Goal: Task Accomplishment & Management: Use online tool/utility

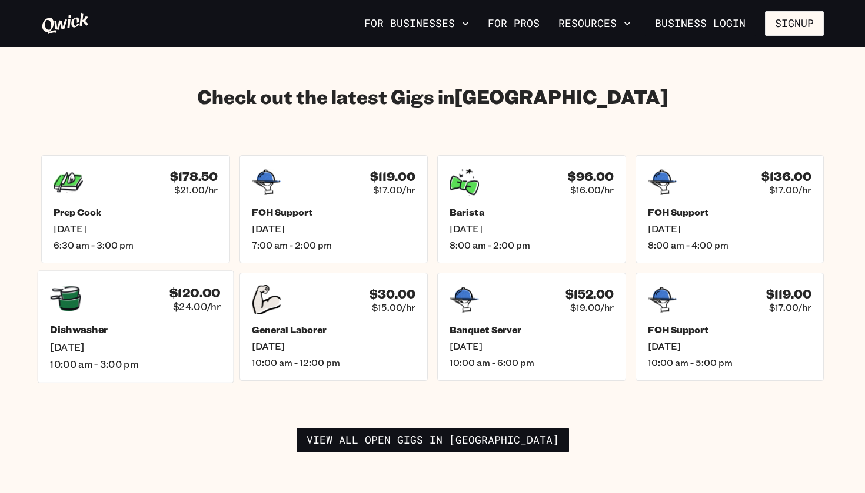
scroll to position [1635, 0]
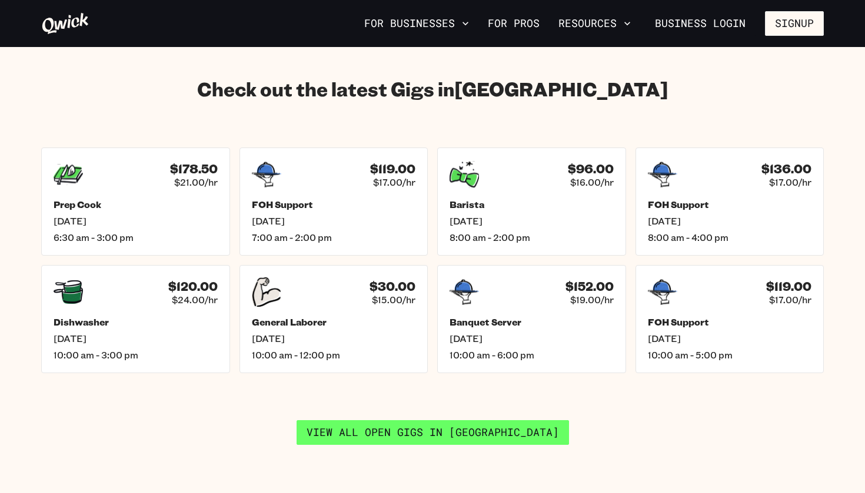
click at [466, 421] on link "View all open gigs in [GEOGRAPHIC_DATA]" at bounding box center [432, 433] width 272 height 25
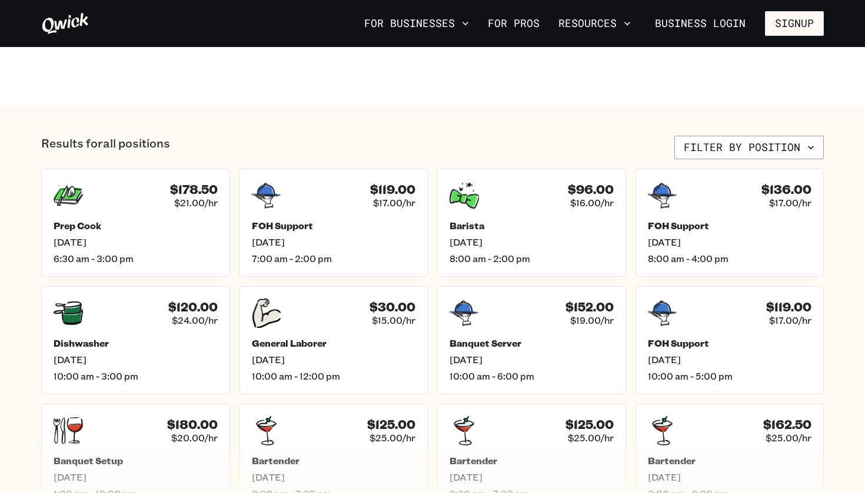
scroll to position [491, 0]
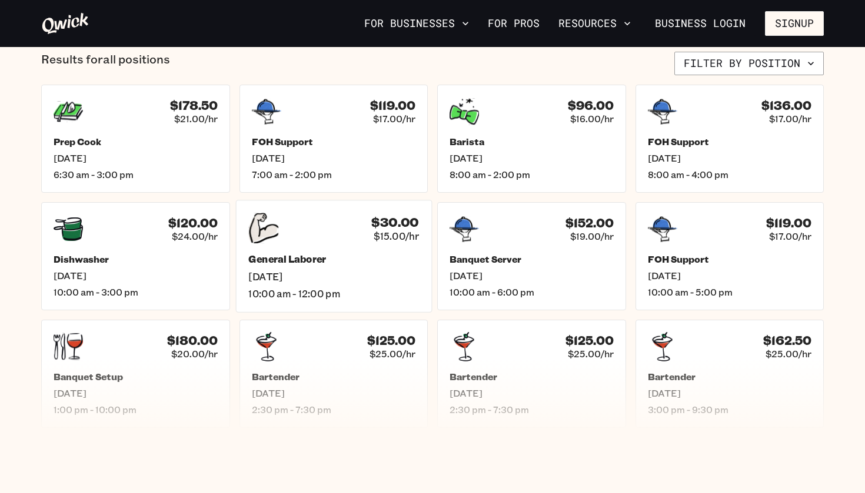
click at [342, 278] on span "[DATE]" at bounding box center [333, 277] width 171 height 12
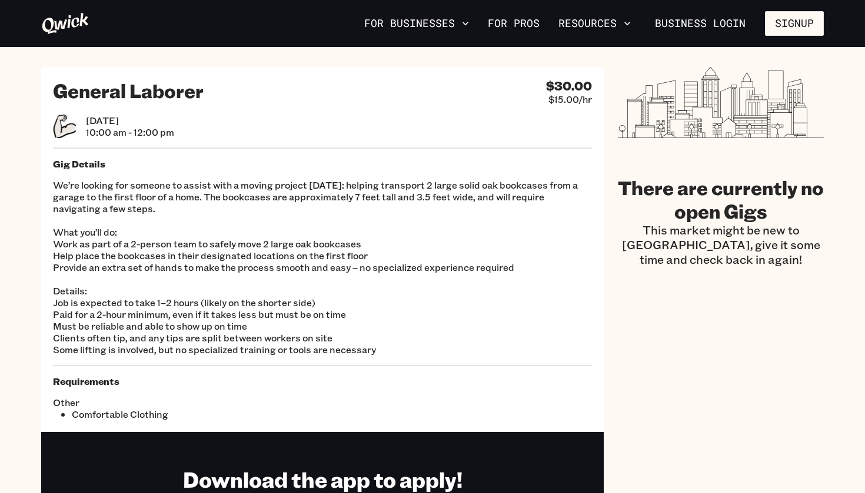
scroll to position [12, 0]
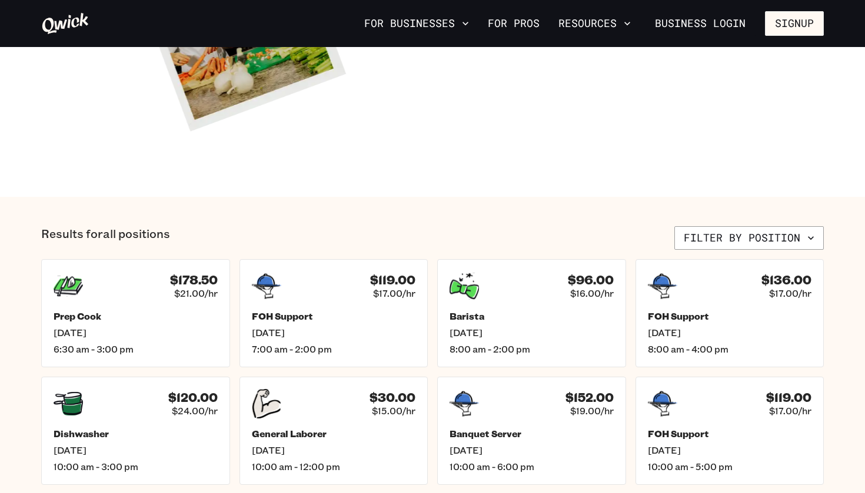
scroll to position [318, 0]
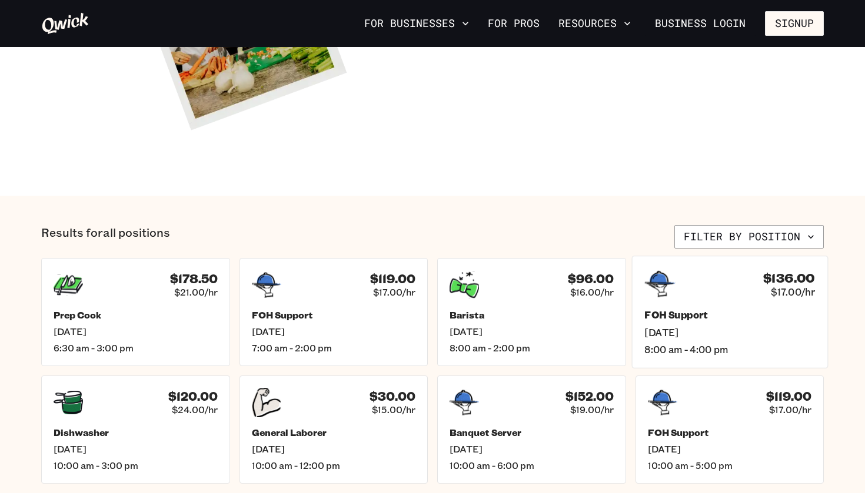
click at [720, 313] on h5 "FOH Support" at bounding box center [729, 315] width 171 height 12
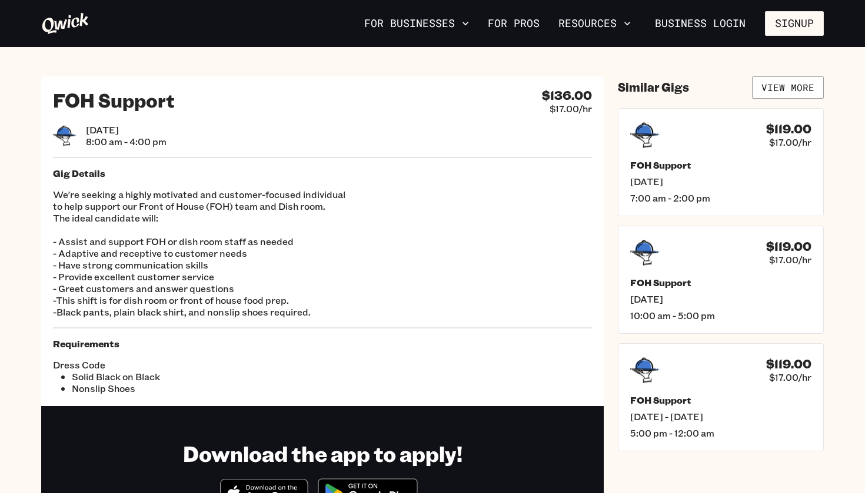
scroll to position [318, 0]
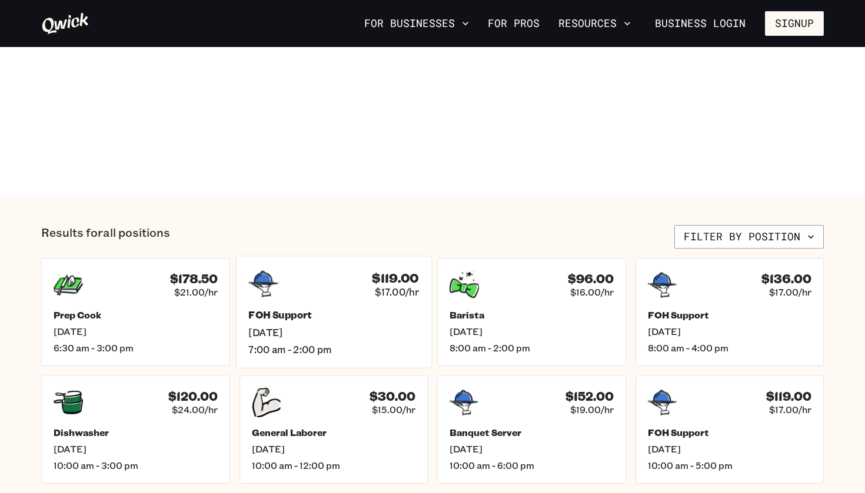
click at [321, 334] on span "[DATE]" at bounding box center [333, 332] width 171 height 12
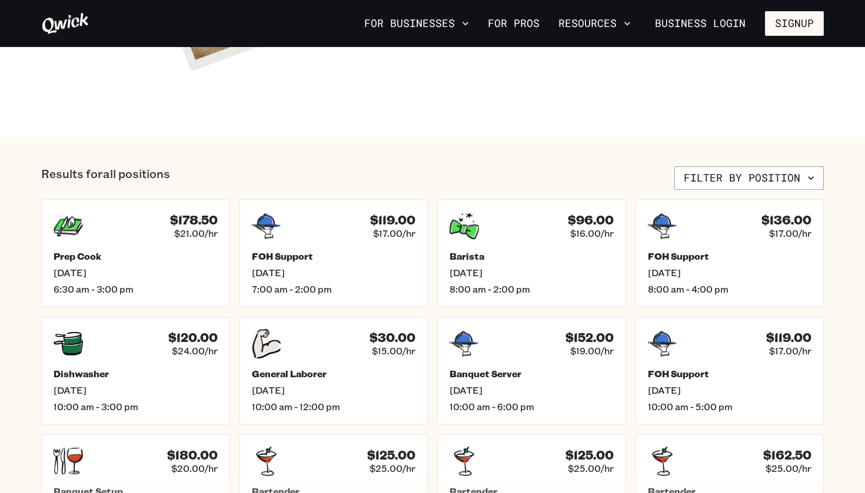
scroll to position [378, 0]
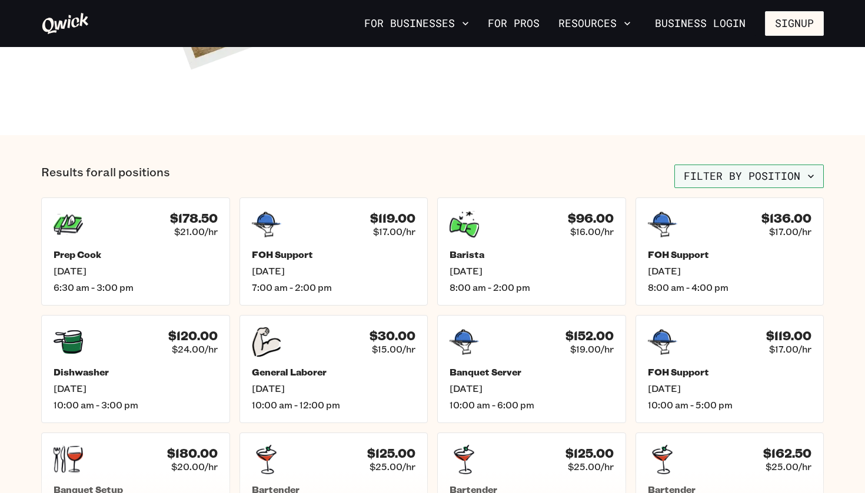
click at [732, 169] on button "Filter by position" at bounding box center [748, 177] width 149 height 24
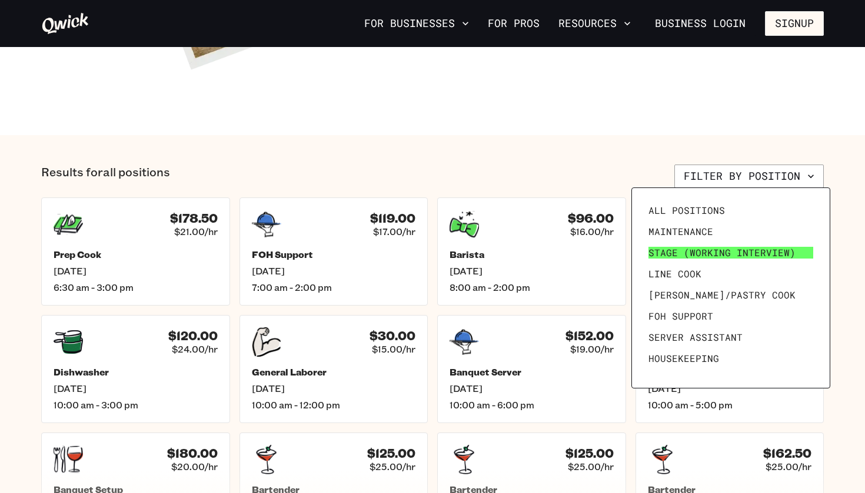
scroll to position [0, 0]
click at [708, 258] on span "Stage (working interview)" at bounding box center [721, 253] width 147 height 12
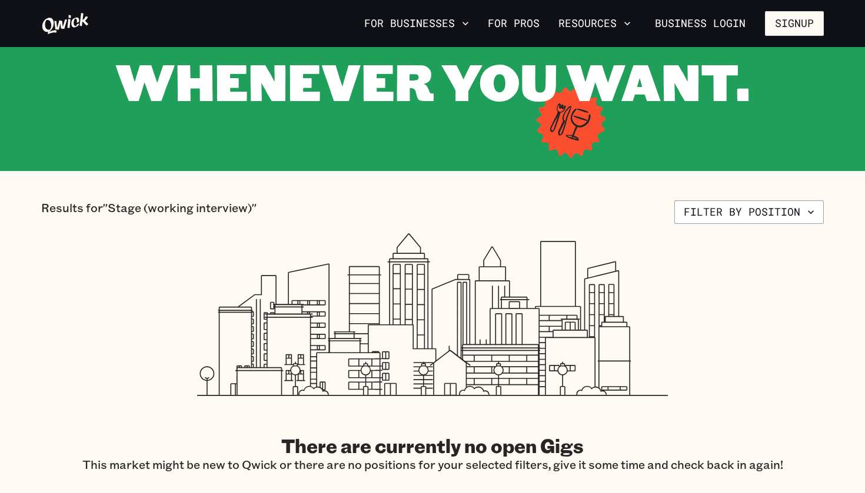
scroll to position [126, 0]
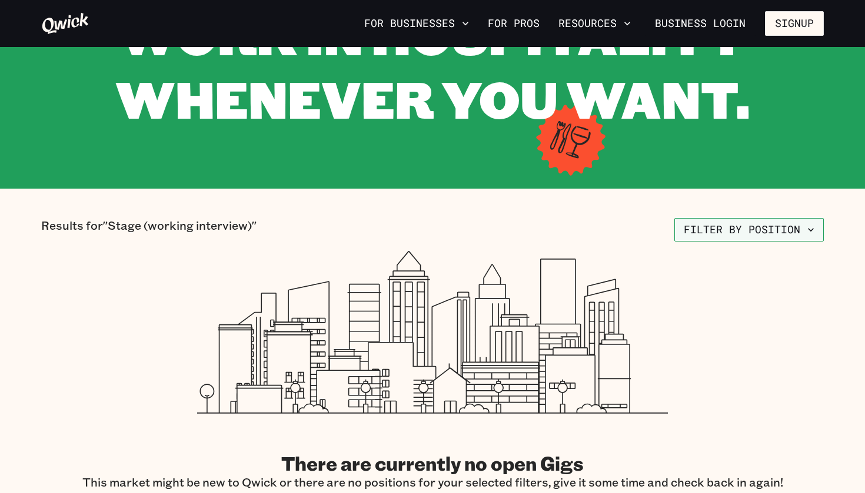
click at [762, 235] on button "Filter by position" at bounding box center [748, 230] width 149 height 24
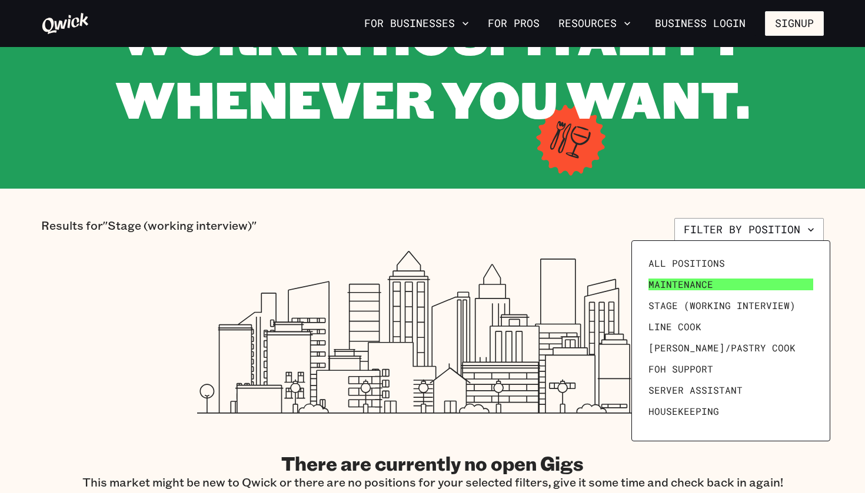
click at [730, 281] on link "Maintenance" at bounding box center [730, 284] width 174 height 21
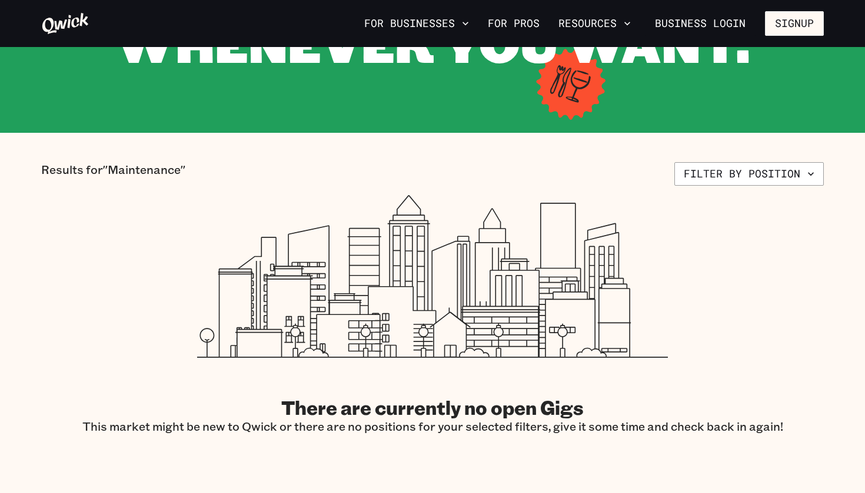
scroll to position [35, 0]
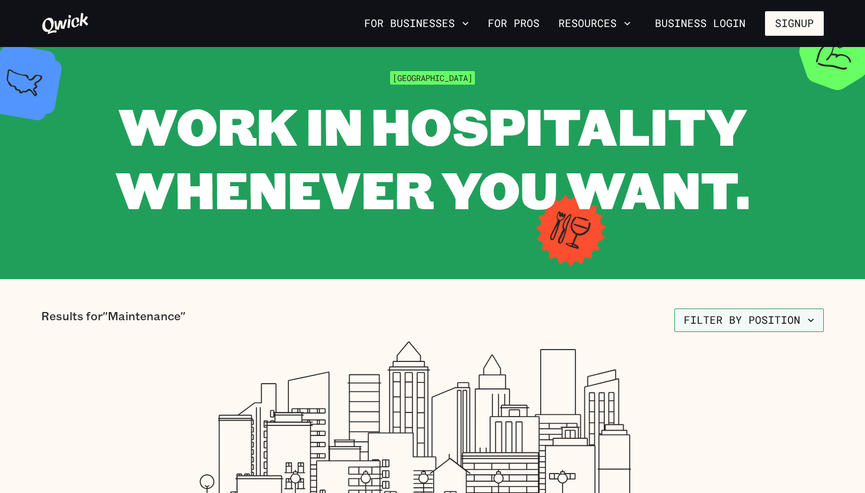
click at [770, 318] on button "Filter by position" at bounding box center [748, 321] width 149 height 24
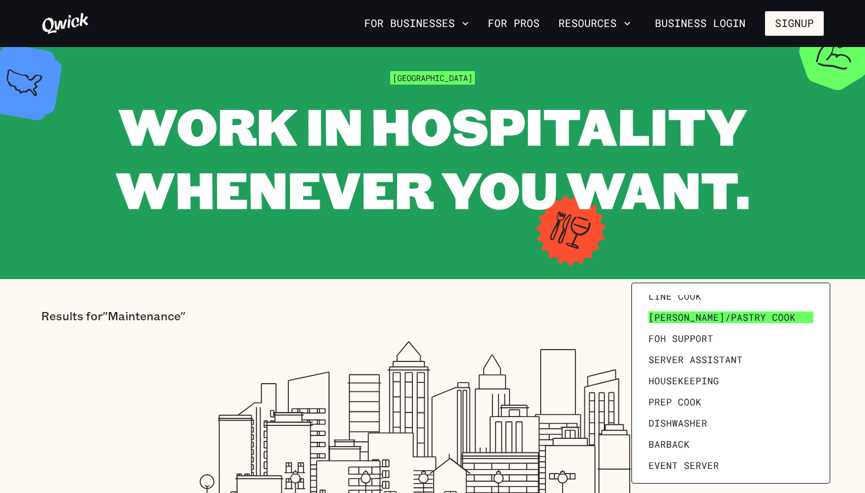
scroll to position [76, 0]
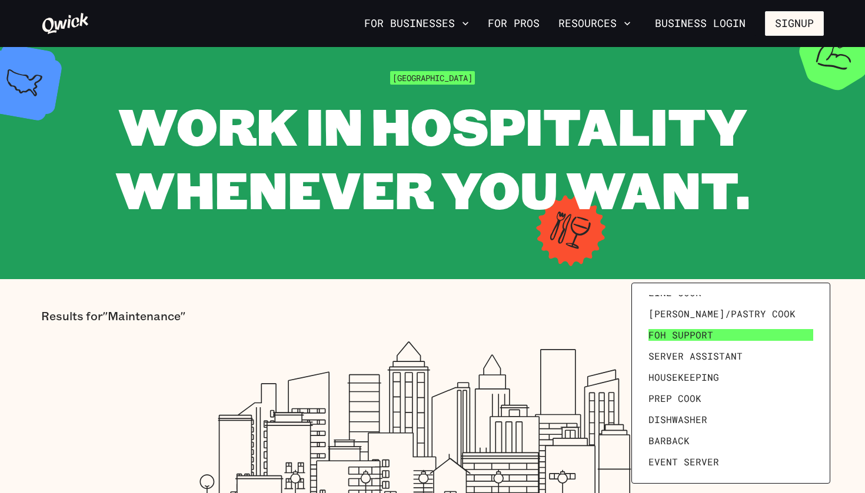
click at [753, 338] on link "FOH Support" at bounding box center [730, 335] width 174 height 21
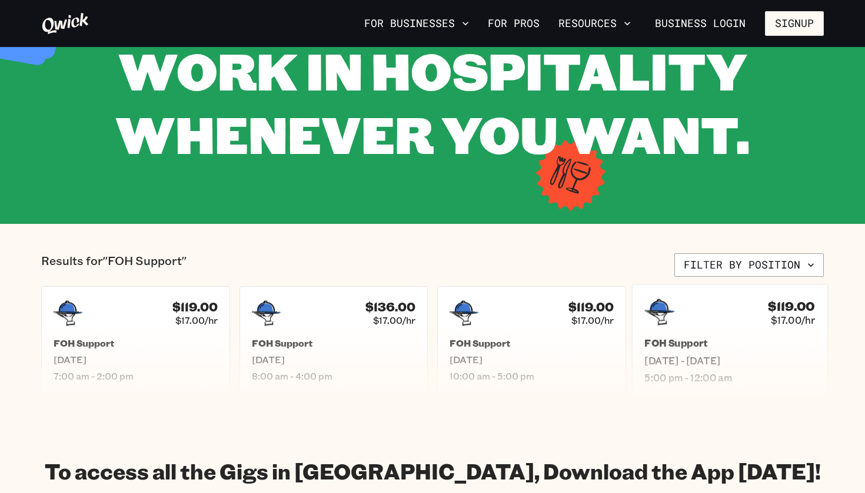
scroll to position [156, 0]
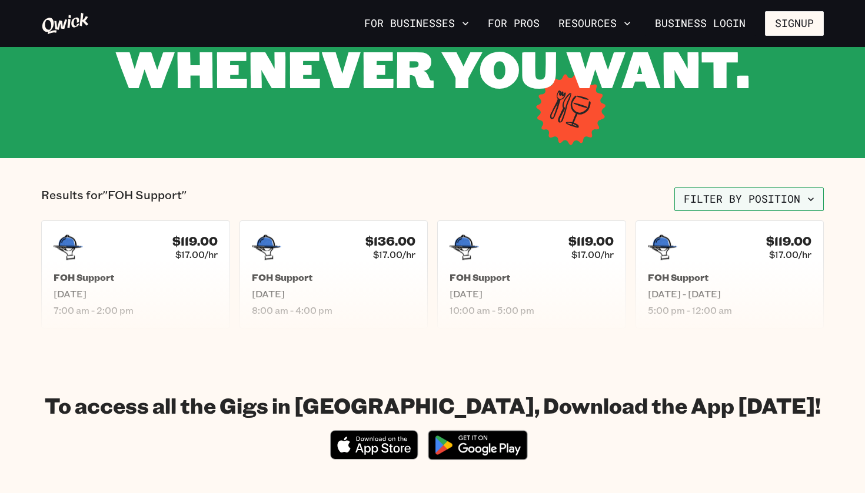
click at [782, 192] on button "Filter by position" at bounding box center [748, 200] width 149 height 24
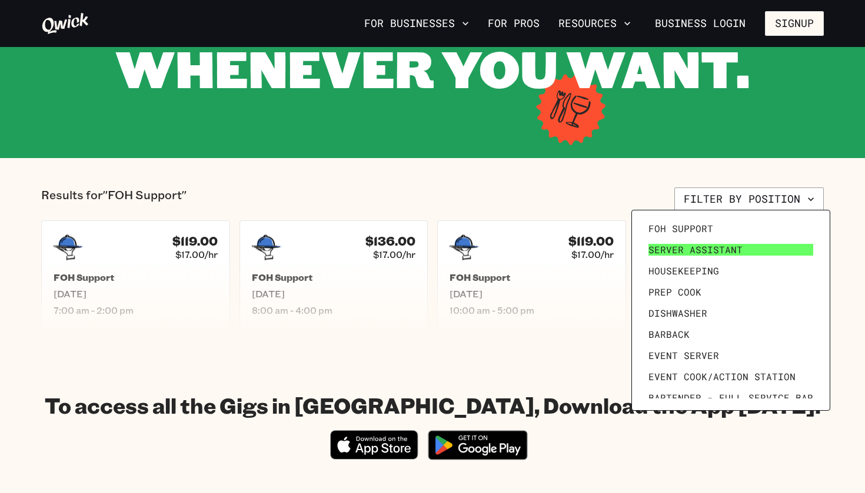
scroll to position [113, 0]
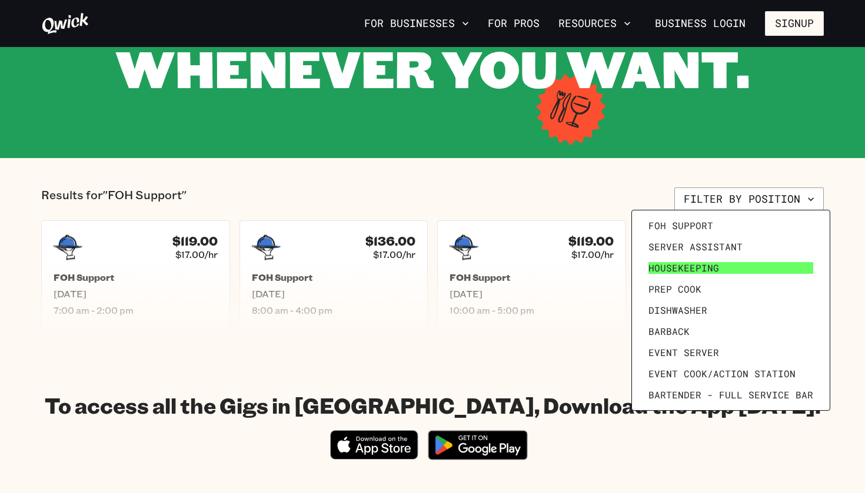
click at [727, 269] on link "Housekeeping" at bounding box center [730, 268] width 174 height 21
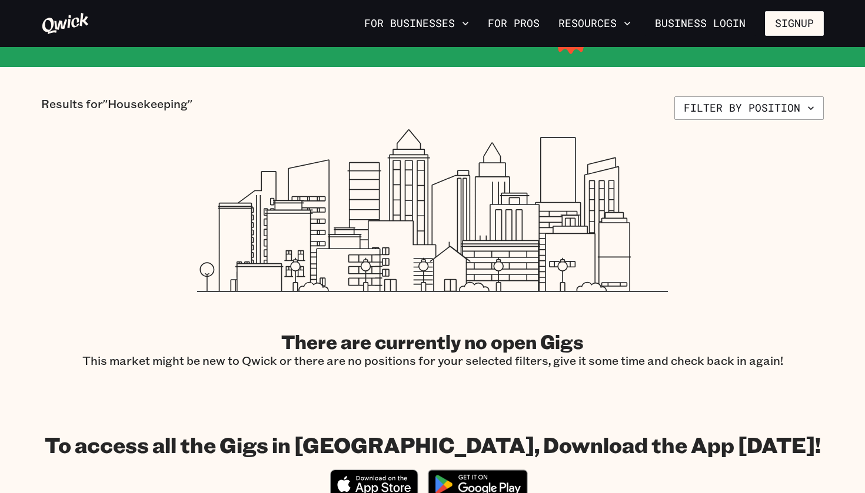
scroll to position [231, 0]
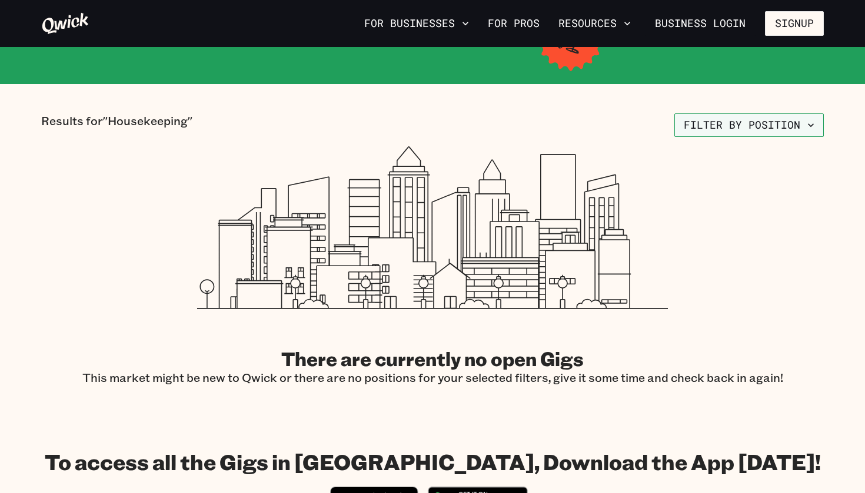
click at [793, 117] on button "Filter by position" at bounding box center [748, 126] width 149 height 24
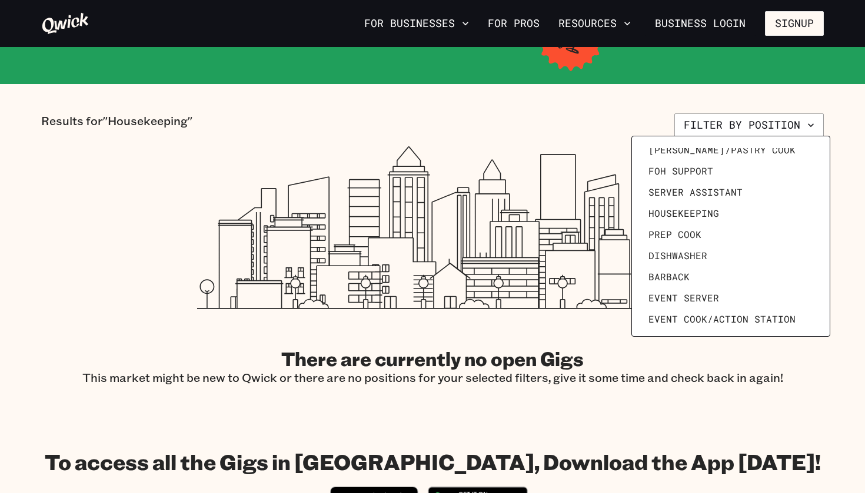
scroll to position [95, 0]
click at [750, 191] on link "Server Assistant" at bounding box center [730, 191] width 174 height 21
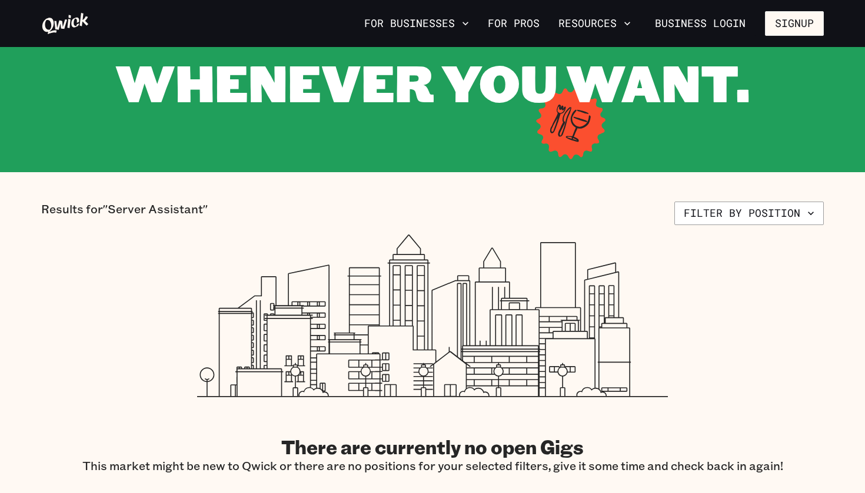
scroll to position [103, 0]
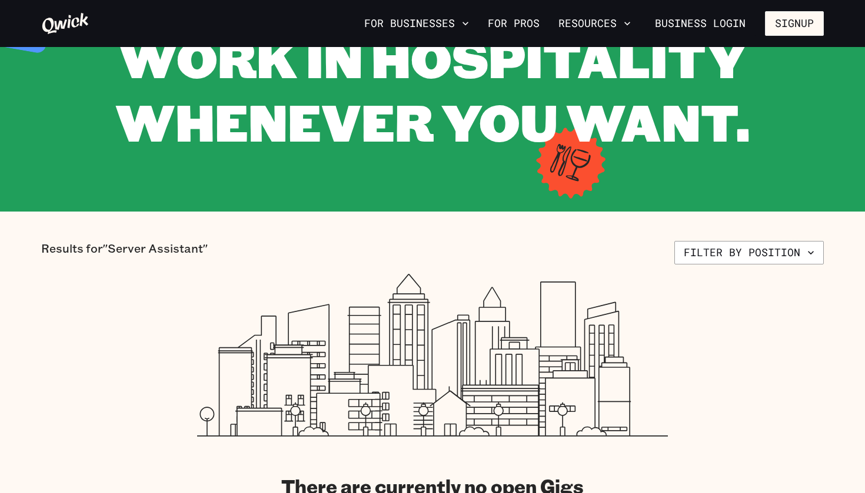
click at [753, 263] on div "Results for "Server Assistant" Filter by position There are currently no open G…" at bounding box center [432, 377] width 782 height 272
click at [752, 250] on button "Filter by position" at bounding box center [748, 253] width 149 height 24
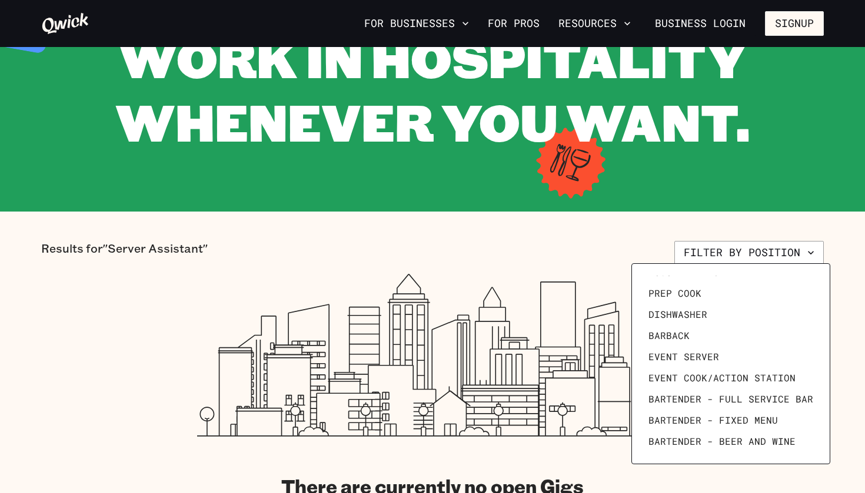
scroll to position [162, 0]
click at [695, 349] on link "Event Server" at bounding box center [730, 356] width 174 height 21
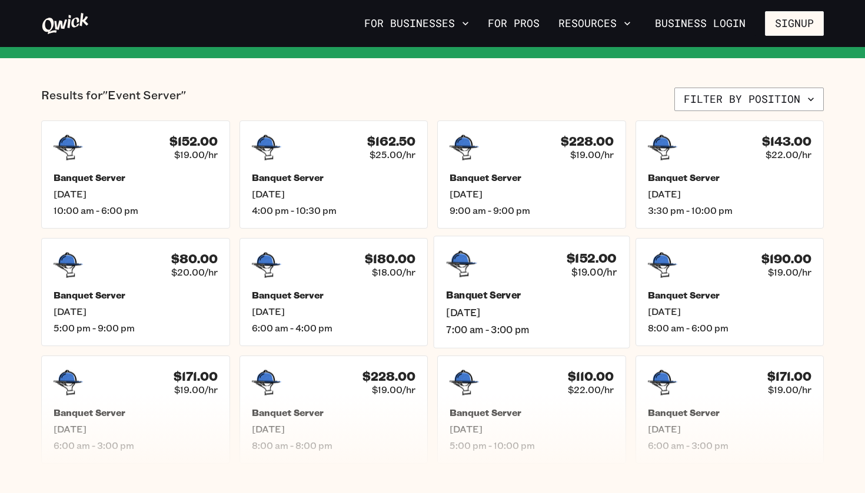
scroll to position [252, 0]
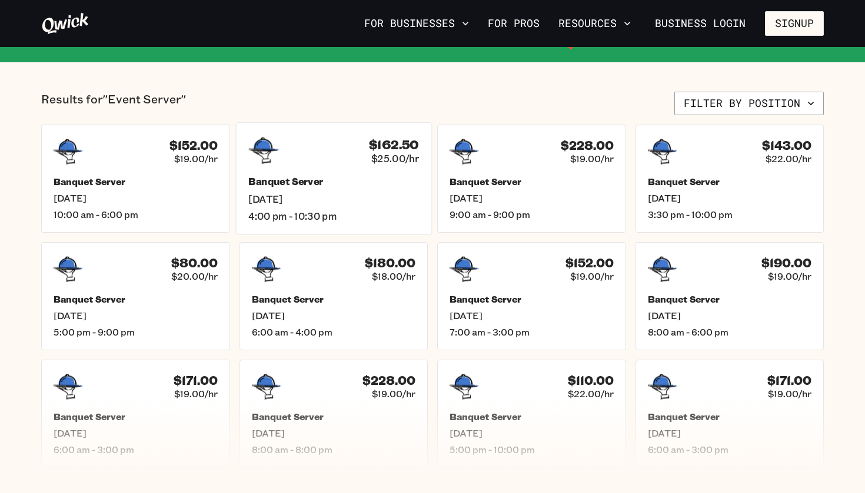
click at [371, 191] on div "Banquet Server [DATE] 4:00 pm - 10:30 pm" at bounding box center [333, 199] width 171 height 46
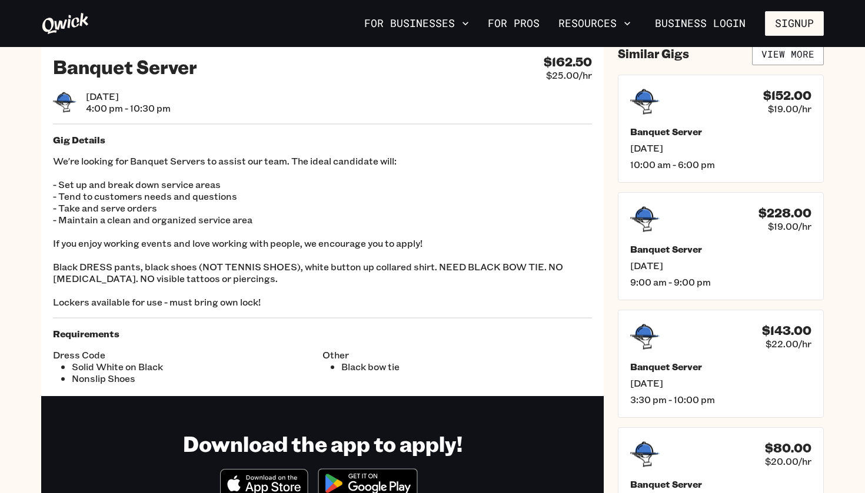
scroll to position [42, 0]
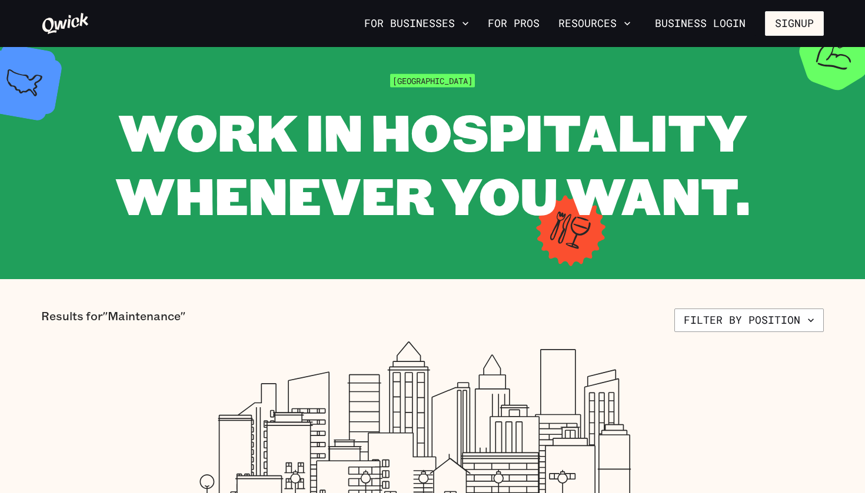
scroll to position [126, 0]
